Goal: Subscribe to service/newsletter

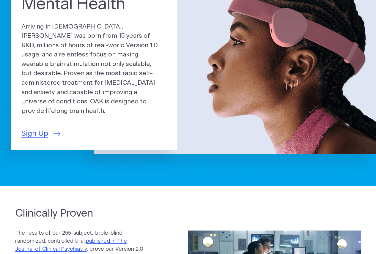
scroll to position [89, 0]
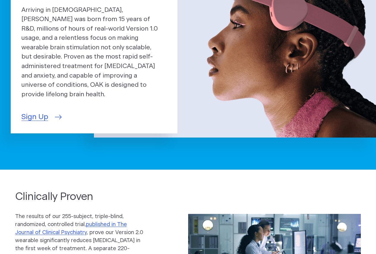
click at [29, 113] on span "Sign Up" at bounding box center [34, 117] width 27 height 11
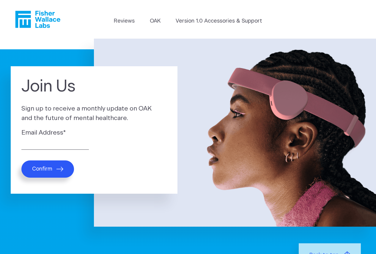
click at [46, 139] on div "Email Address *" at bounding box center [93, 139] width 145 height 22
click at [39, 156] on div "Email Address * Confirm" at bounding box center [93, 153] width 145 height 50
click at [36, 137] on label "Email Address *" at bounding box center [93, 133] width 145 height 10
click at [36, 141] on input "Email Address *" at bounding box center [55, 145] width 68 height 9
click at [37, 145] on input "Email Address *" at bounding box center [55, 145] width 68 height 9
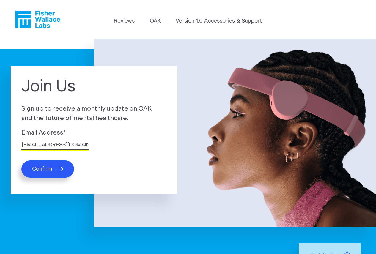
type input "[EMAIL_ADDRESS][DOMAIN_NAME]"
click at [65, 164] on button "Confirm" at bounding box center [47, 169] width 53 height 17
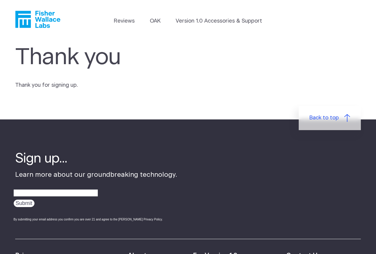
click at [40, 18] on icon "Fisher Wallace" at bounding box center [37, 19] width 45 height 17
